Goal: Answer question/provide support: Share knowledge or assist other users

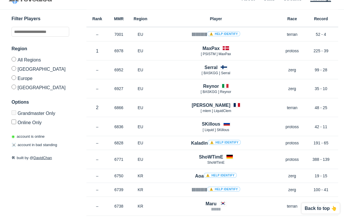
scroll to position [13, 0]
click at [215, 35] on link "⚠️ Help identify" at bounding box center [223, 33] width 33 height 5
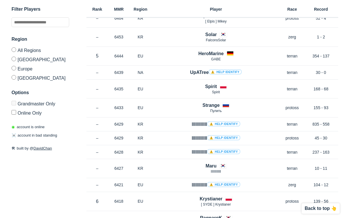
scroll to position [648, 0]
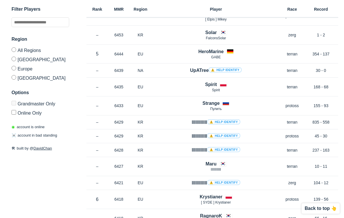
click at [115, 103] on p "6433" at bounding box center [119, 106] width 22 height 6
click at [114, 96] on div "Rank – MMR 6433 Region EU Strange Пулить [DATE] Race protoss Record 155 - 93" at bounding box center [212, 105] width 252 height 19
click at [206, 100] on h4 "Strange" at bounding box center [211, 103] width 17 height 7
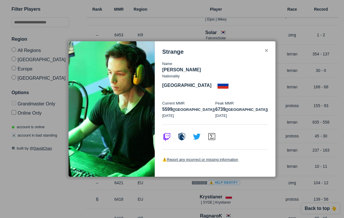
click at [75, 33] on div at bounding box center [172, 109] width 344 height 218
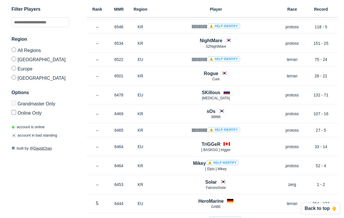
click at [205, 90] on h4 "SKillous" at bounding box center [211, 92] width 18 height 7
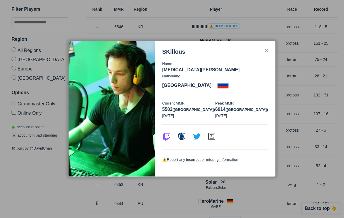
scroll to position [499, 0]
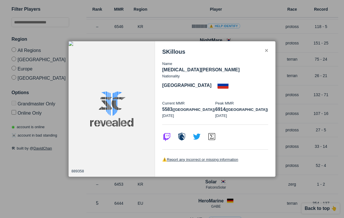
click at [99, 30] on div at bounding box center [172, 109] width 344 height 218
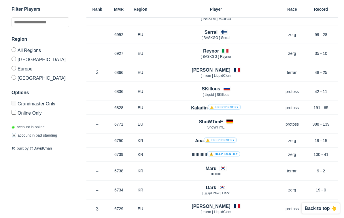
scroll to position [48, 0]
click at [209, 91] on h4 "SKillous" at bounding box center [211, 88] width 18 height 7
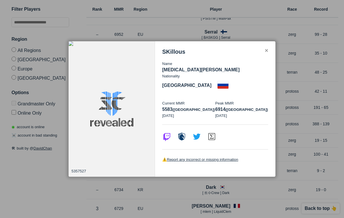
click at [107, 33] on div at bounding box center [172, 109] width 344 height 218
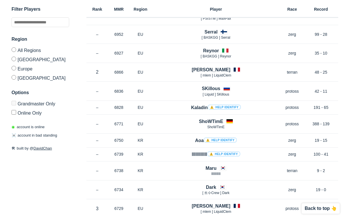
click at [206, 88] on h4 "SKillous" at bounding box center [211, 88] width 18 height 7
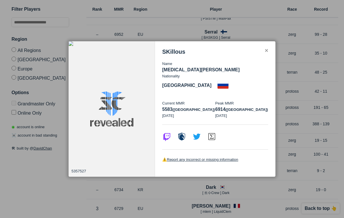
click at [99, 29] on div at bounding box center [172, 109] width 344 height 218
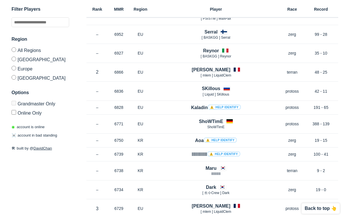
scroll to position [59, 0]
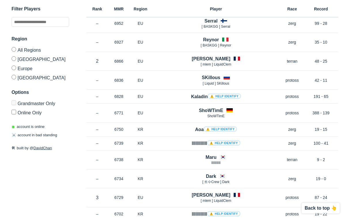
click at [207, 76] on h4 "SKillous" at bounding box center [211, 77] width 18 height 7
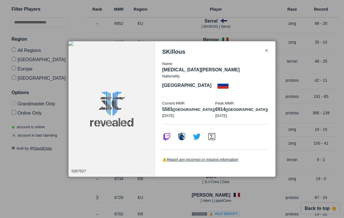
click at [180, 132] on img at bounding box center [181, 136] width 9 height 9
click at [43, 46] on div at bounding box center [172, 109] width 344 height 218
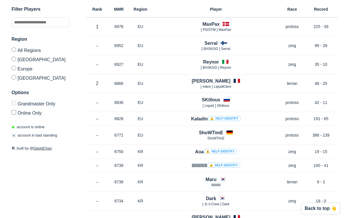
scroll to position [0, 0]
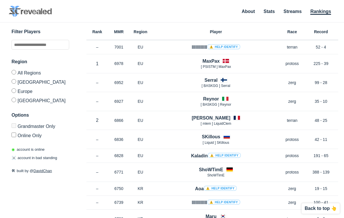
click at [208, 60] on h4 "MaxPax" at bounding box center [211, 61] width 17 height 7
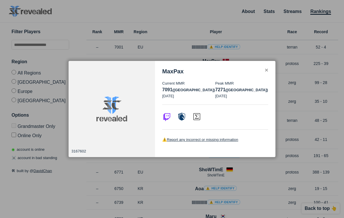
click at [181, 112] on img at bounding box center [181, 116] width 9 height 9
